Goal: Information Seeking & Learning: Learn about a topic

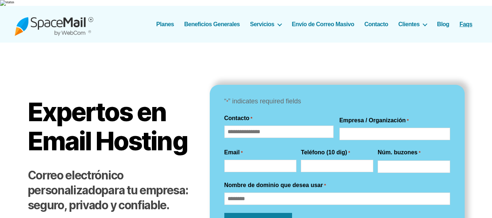
click at [463, 21] on link "Faqs" at bounding box center [465, 24] width 13 height 7
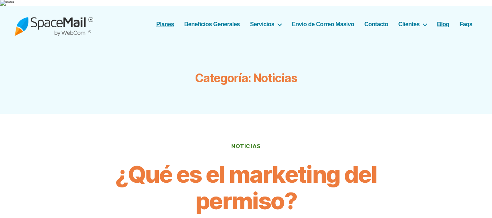
click at [169, 21] on link "Planes" at bounding box center [165, 24] width 18 height 7
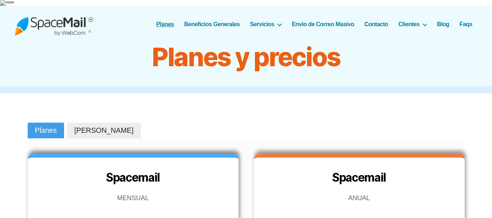
drag, startPoint x: 59, startPoint y: 33, endPoint x: 69, endPoint y: 20, distance: 15.6
click at [69, 20] on div "SpaceMail® Correo Electrónico profesional que sí funciona... Menú Planes Benefi…" at bounding box center [246, 24] width 463 height 37
click at [69, 20] on img at bounding box center [54, 24] width 79 height 24
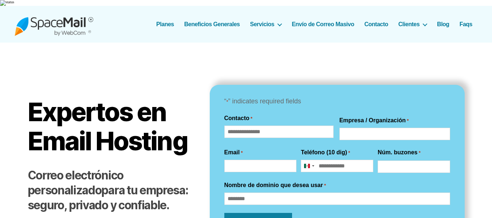
click at [152, 143] on h1 "Expertos en Email Hosting" at bounding box center [111, 127] width 167 height 58
